Goal: Task Accomplishment & Management: Manage account settings

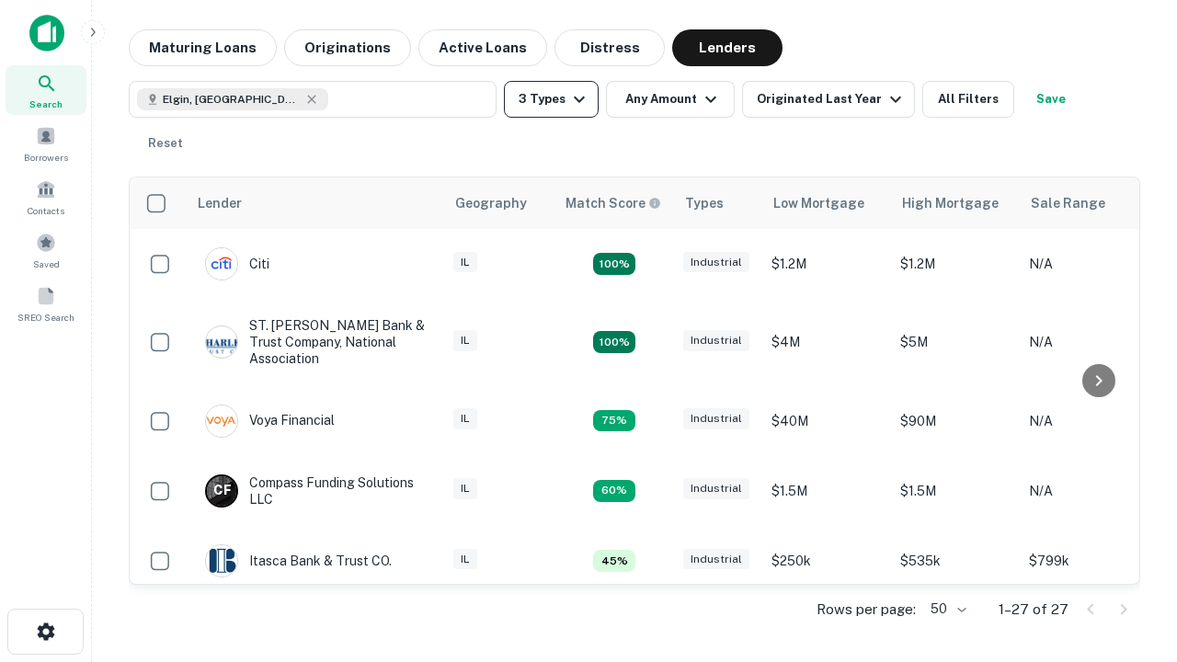
click at [551, 99] on button "3 Types" at bounding box center [551, 99] width 95 height 37
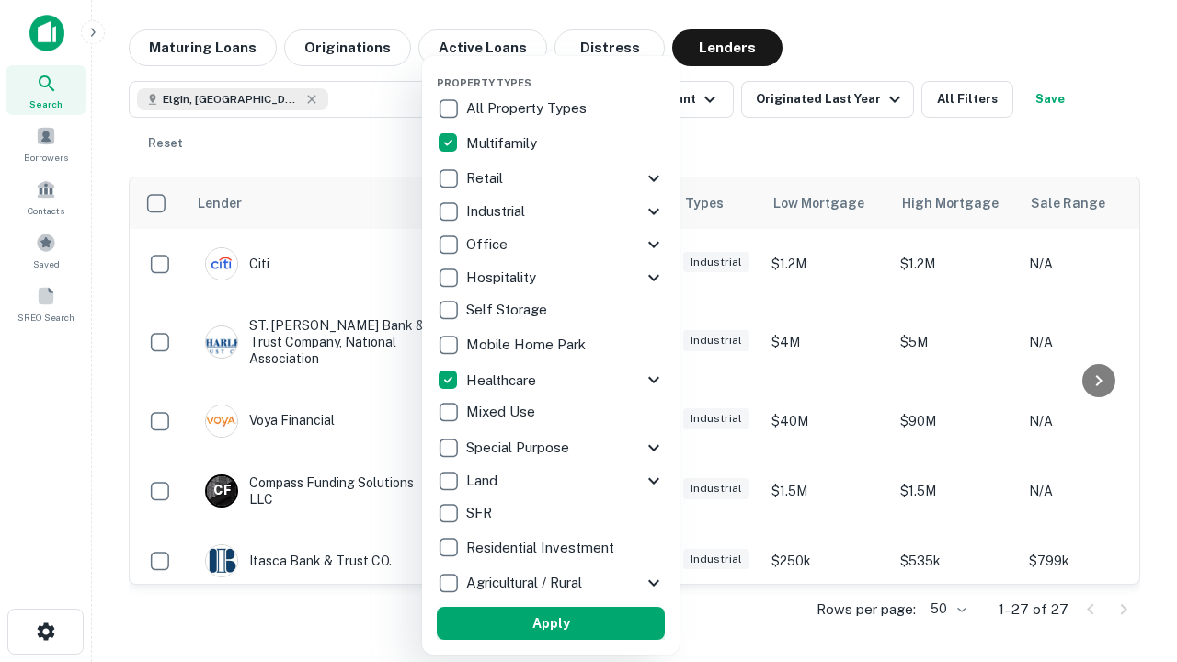
click at [551, 623] on button "Apply" at bounding box center [551, 623] width 228 height 33
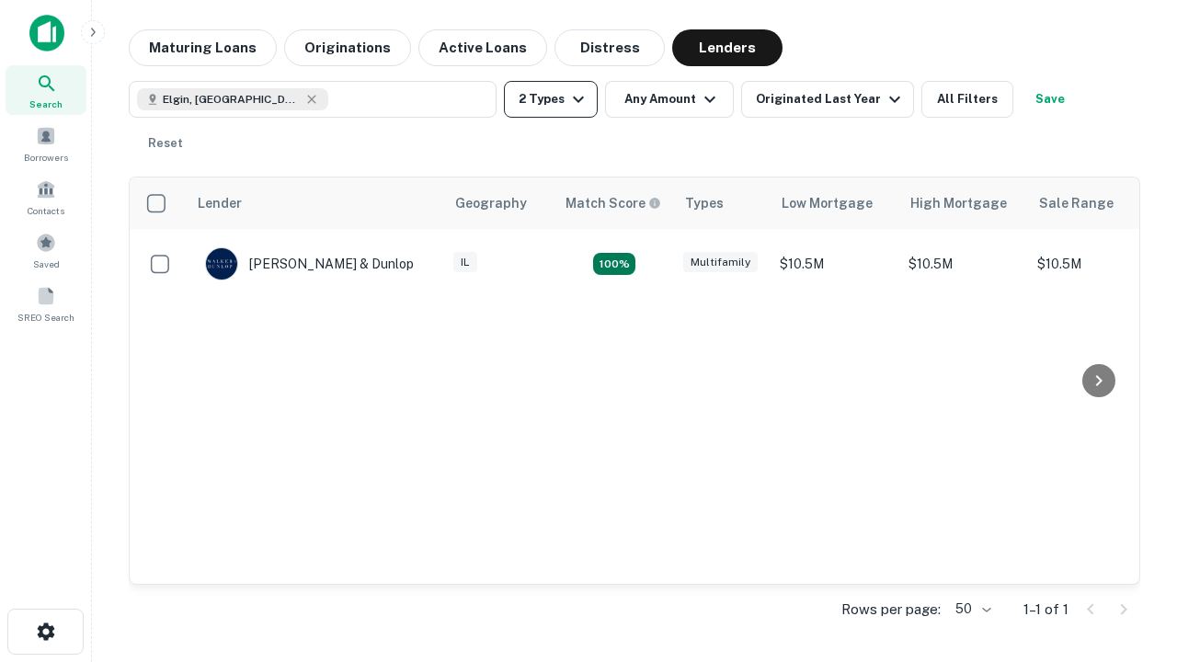
click at [551, 99] on button "2 Types" at bounding box center [551, 99] width 94 height 37
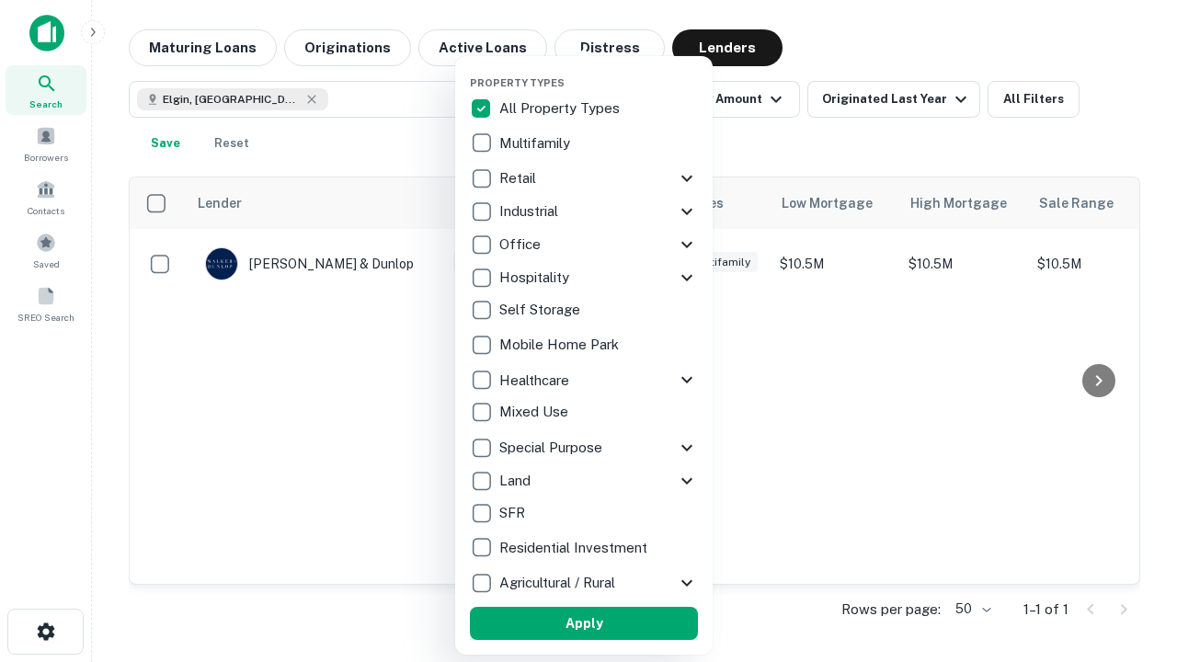
click at [584, 623] on button "Apply" at bounding box center [584, 623] width 228 height 33
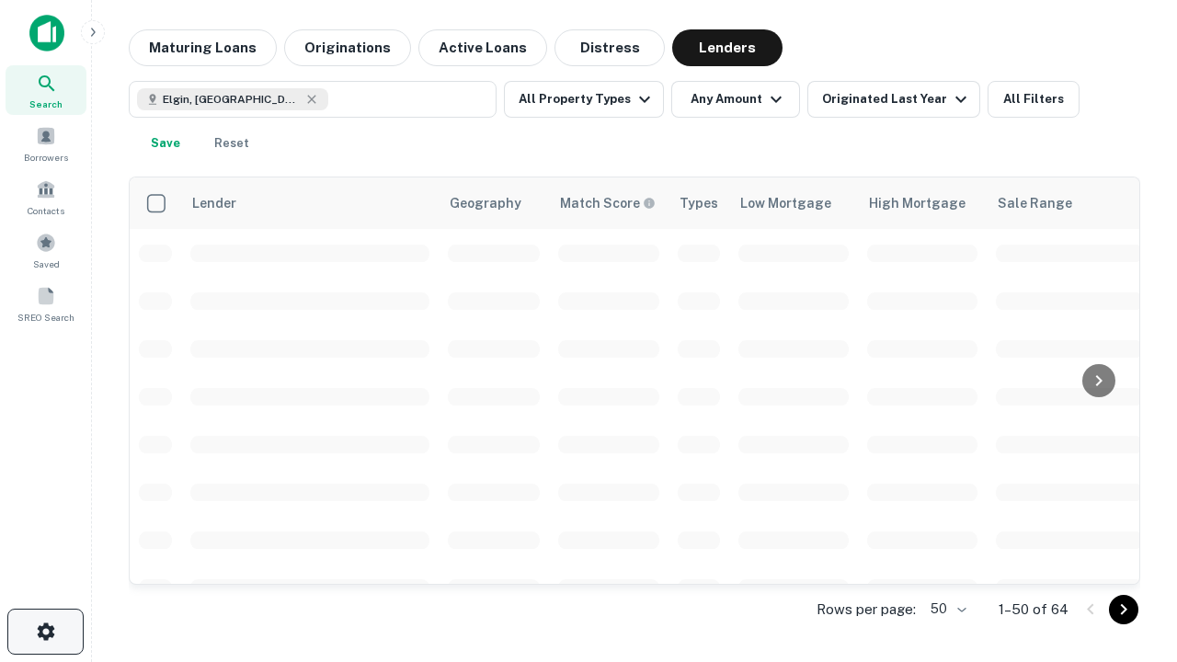
click at [45, 632] on icon "button" at bounding box center [46, 632] width 22 height 22
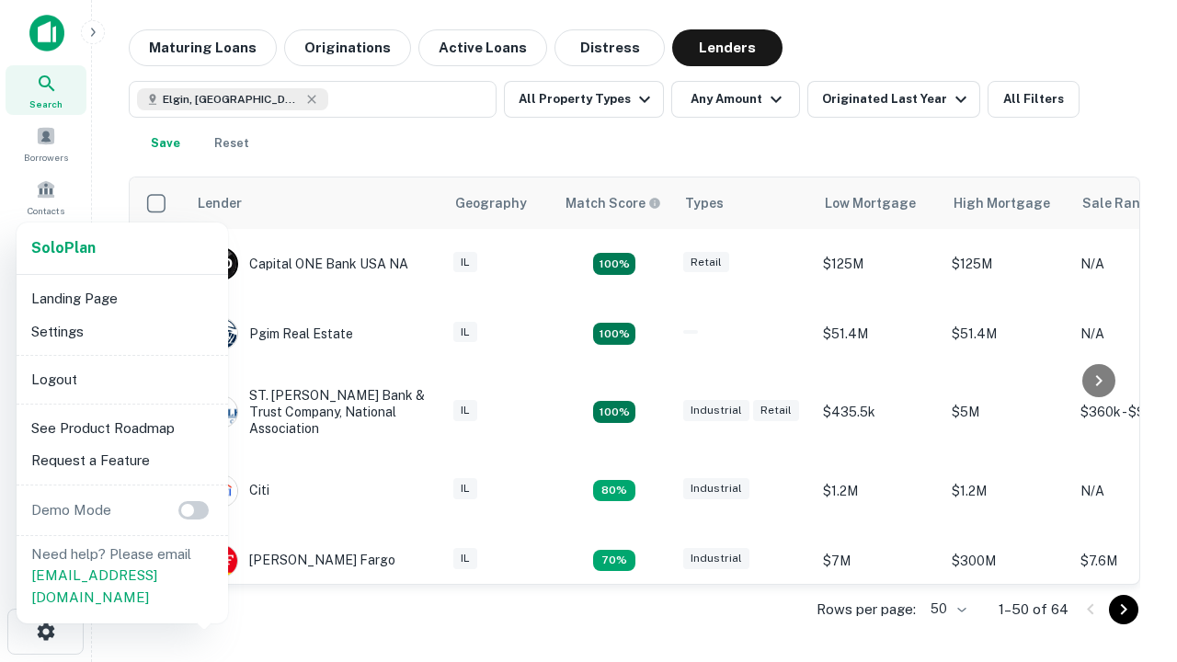
click at [121, 379] on li "Logout" at bounding box center [122, 379] width 197 height 33
